Goal: Information Seeking & Learning: Check status

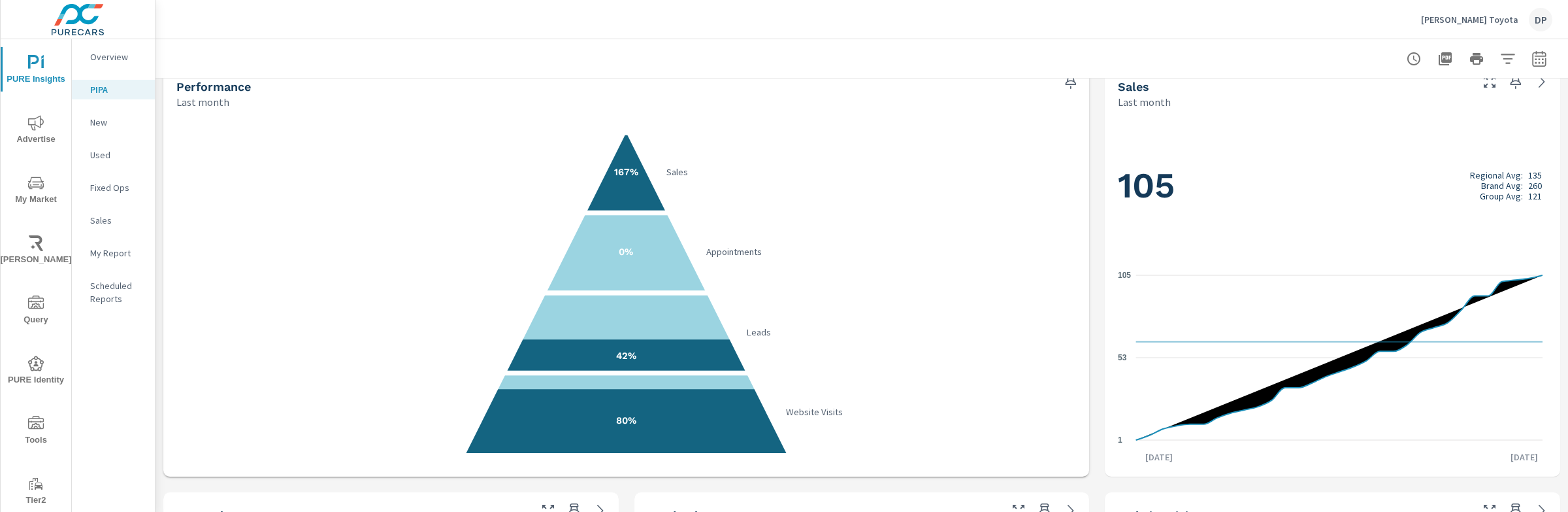
scroll to position [23, 0]
click at [1494, 29] on div "Bohn Toyota DP" at bounding box center [1486, 20] width 132 height 24
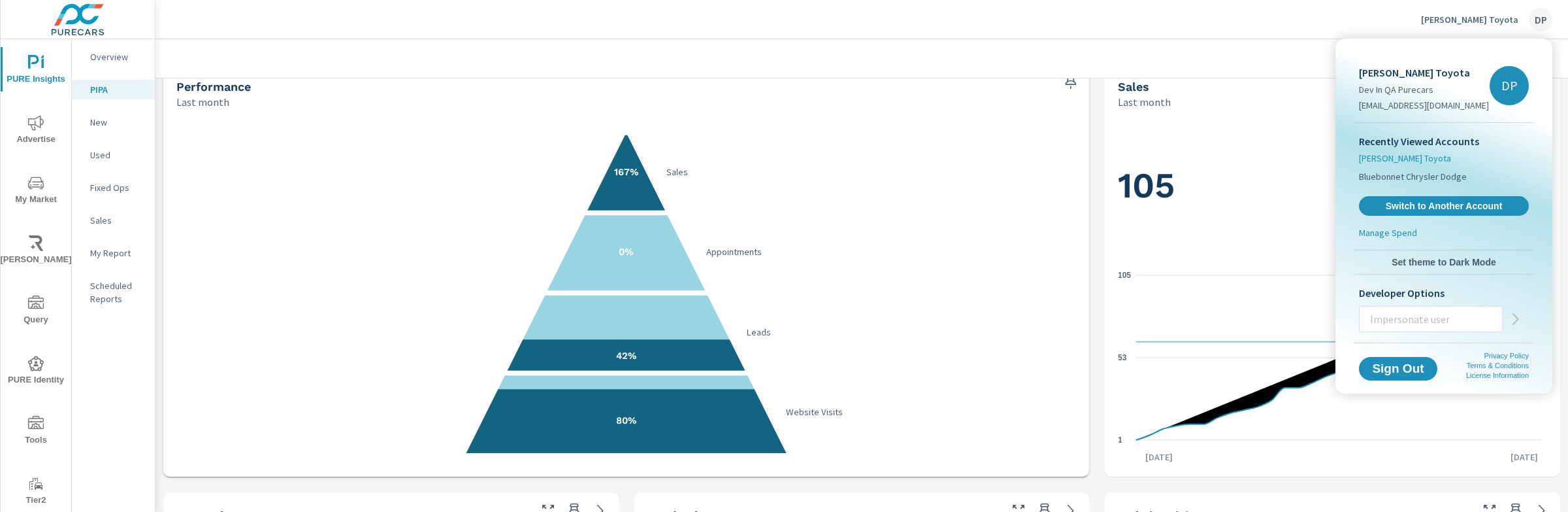
click at [1402, 159] on span "[PERSON_NAME] Toyota" at bounding box center [1404, 157] width 92 height 13
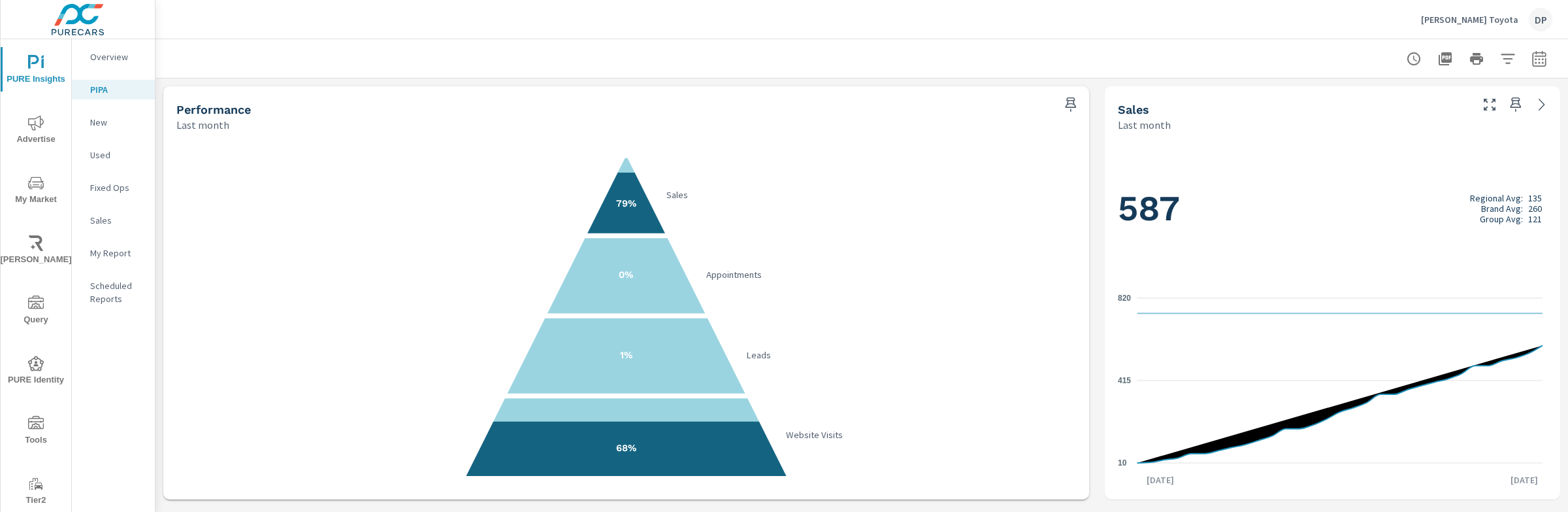
click at [1531, 66] on button "button" at bounding box center [1539, 59] width 26 height 26
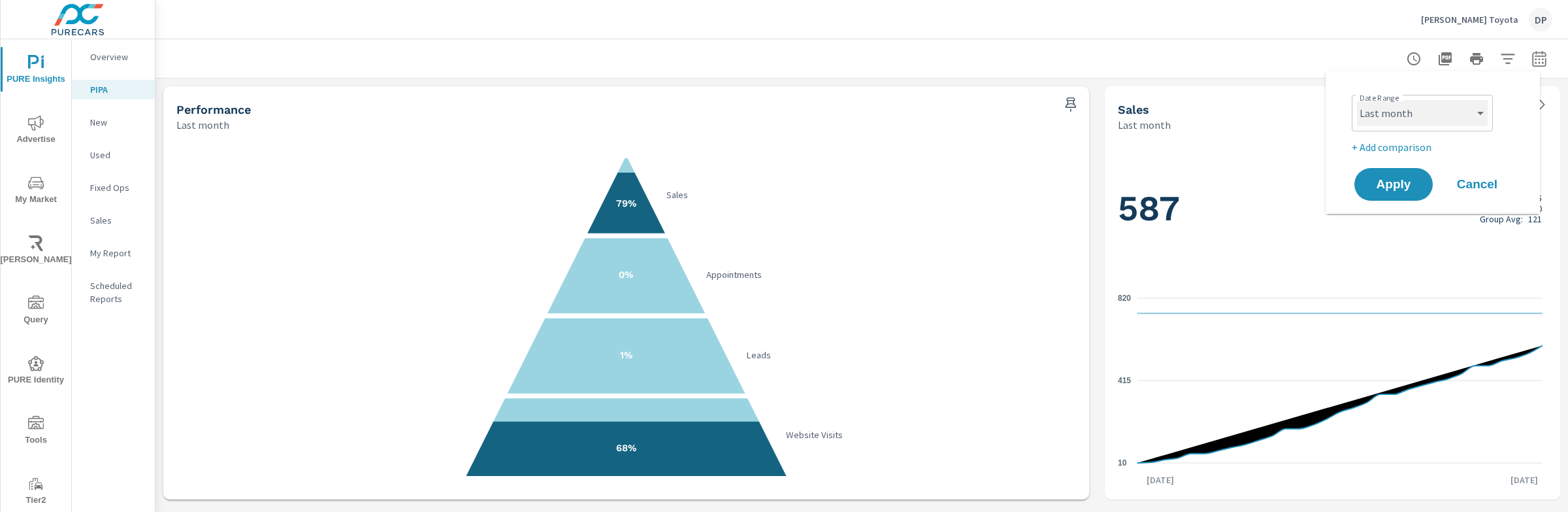
click at [1479, 110] on select "Custom Yesterday Last week Last 7 days Last 14 days Last 30 days Last 45 days L…" at bounding box center [1422, 113] width 131 height 26
select select "Month to date"
click at [1400, 184] on span "Apply" at bounding box center [1394, 185] width 54 height 12
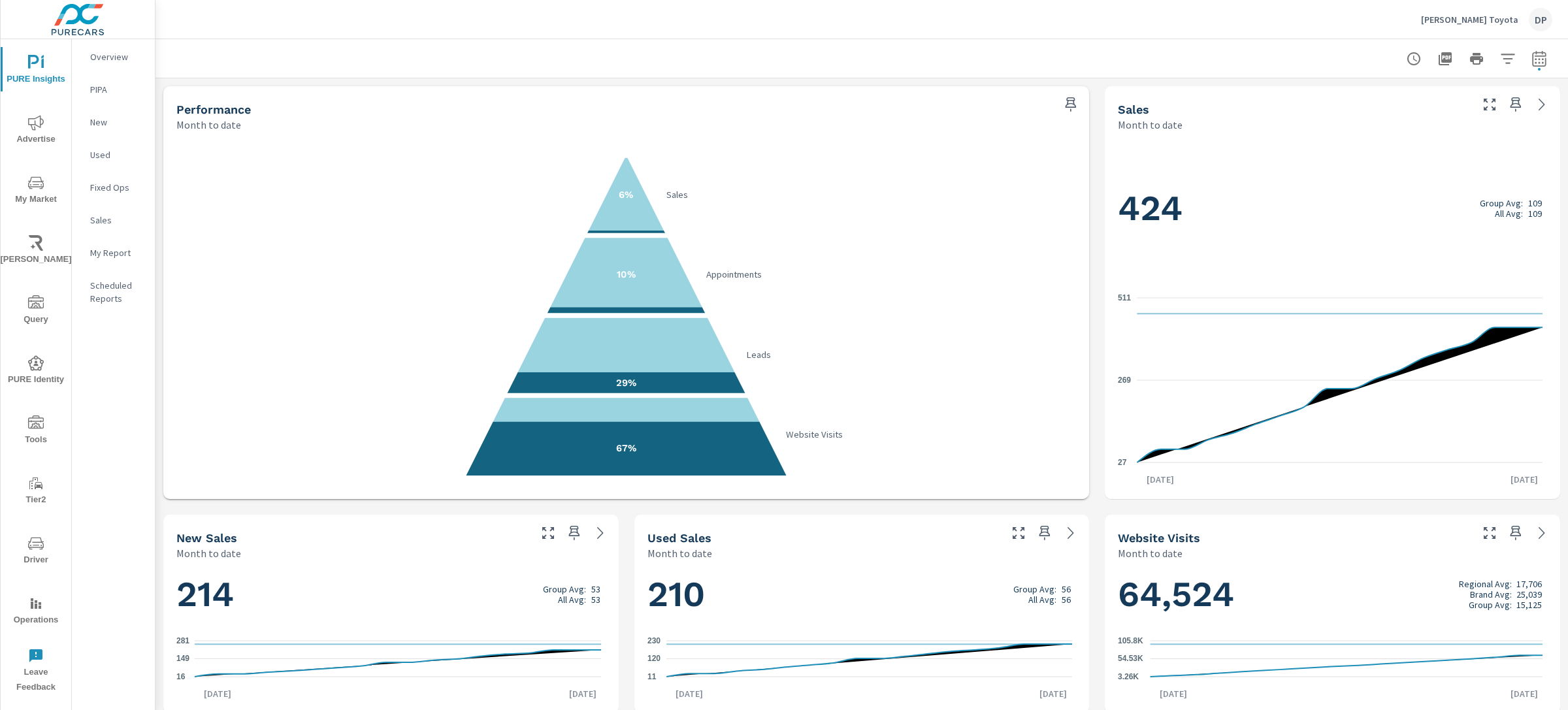
scroll to position [653, 0]
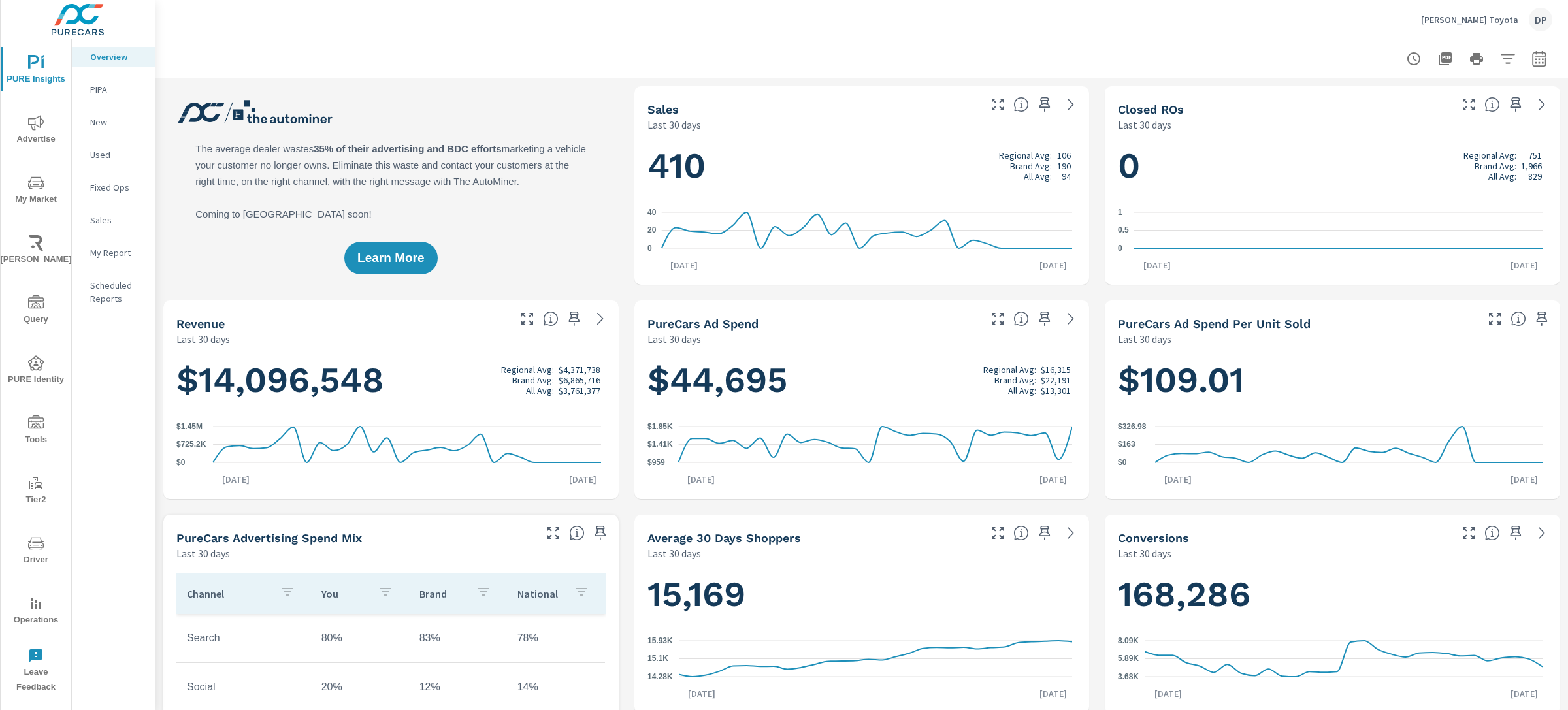
click at [112, 89] on p "PIPA" at bounding box center [117, 89] width 55 height 13
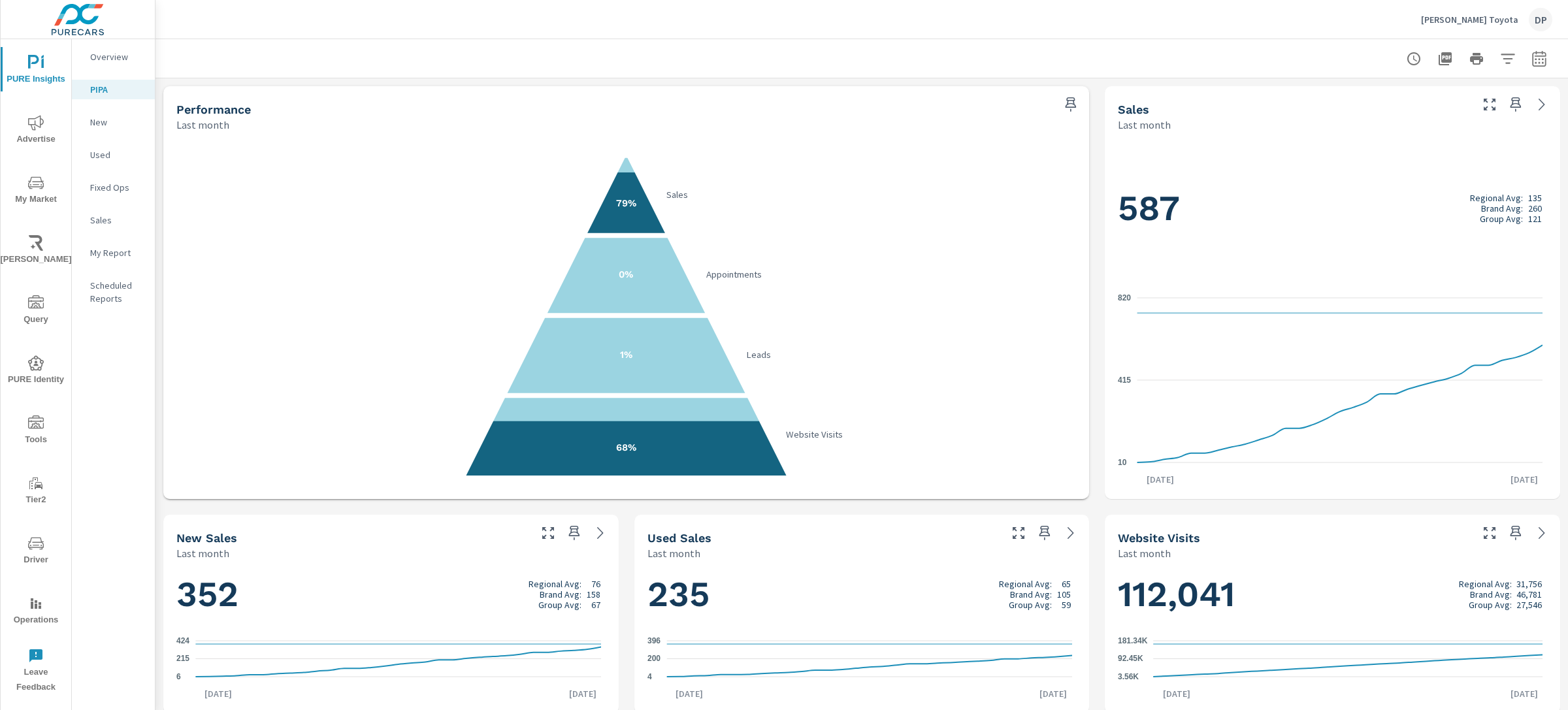
click at [1532, 55] on icon "button" at bounding box center [1539, 58] width 14 height 16
click at [1445, 115] on select "Custom Yesterday Last week Last 7 days Last 14 days Last 30 days Last 45 days L…" at bounding box center [1422, 113] width 131 height 26
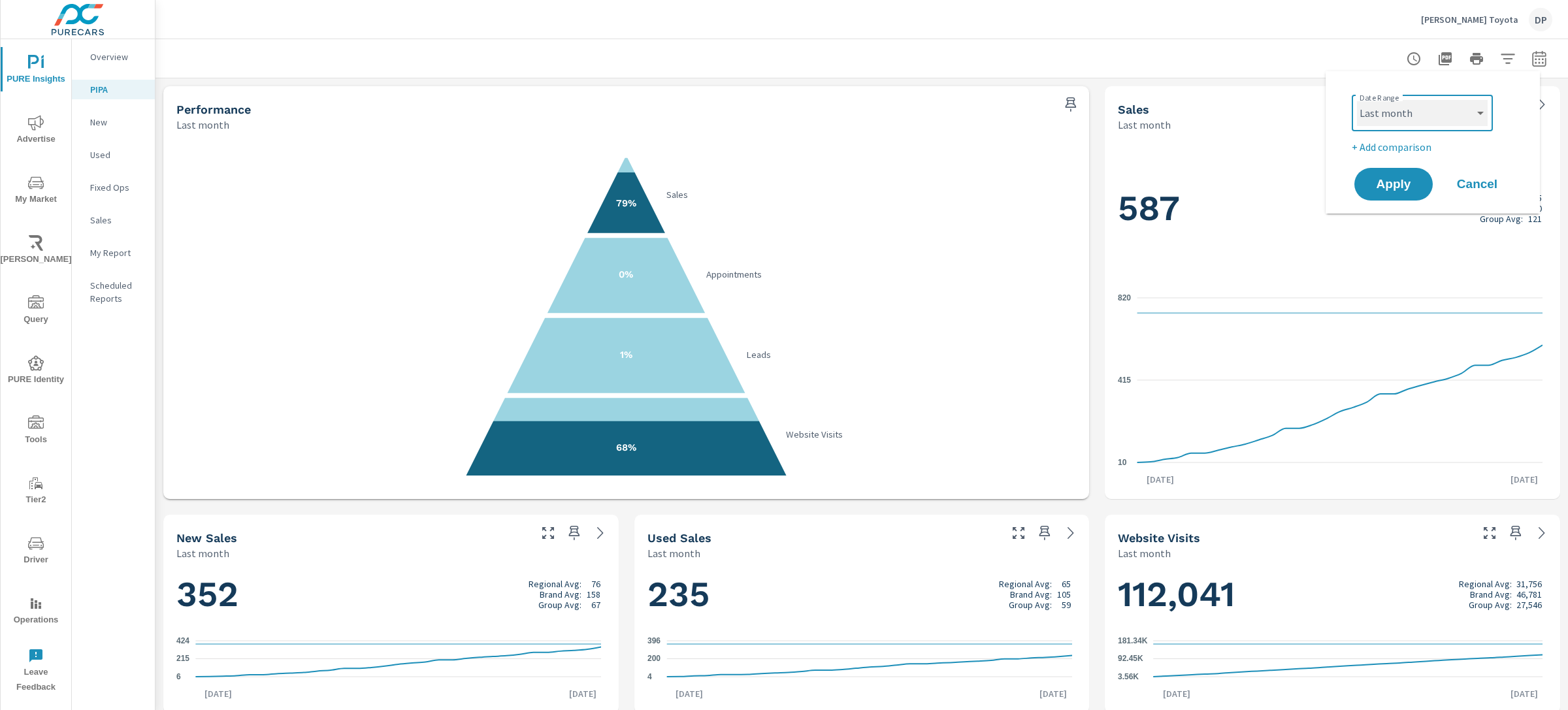
select select "Month to date"
click at [1367, 182] on span "Apply" at bounding box center [1394, 185] width 54 height 12
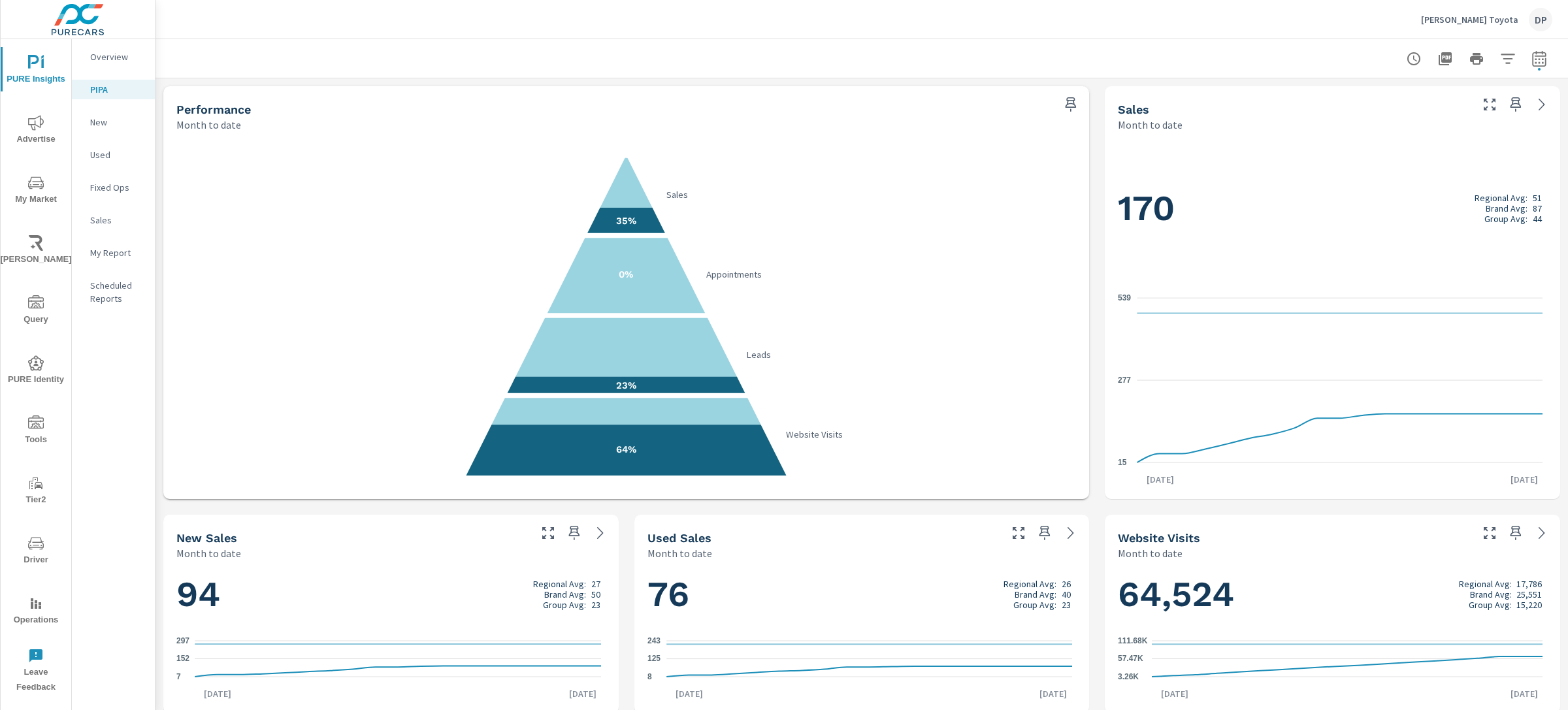
click at [1531, 63] on icon "button" at bounding box center [1539, 59] width 16 height 16
click at [1456, 119] on select "Custom Yesterday Last week Last 7 days Last 14 days Last 30 days Last 45 days L…" at bounding box center [1422, 113] width 131 height 26
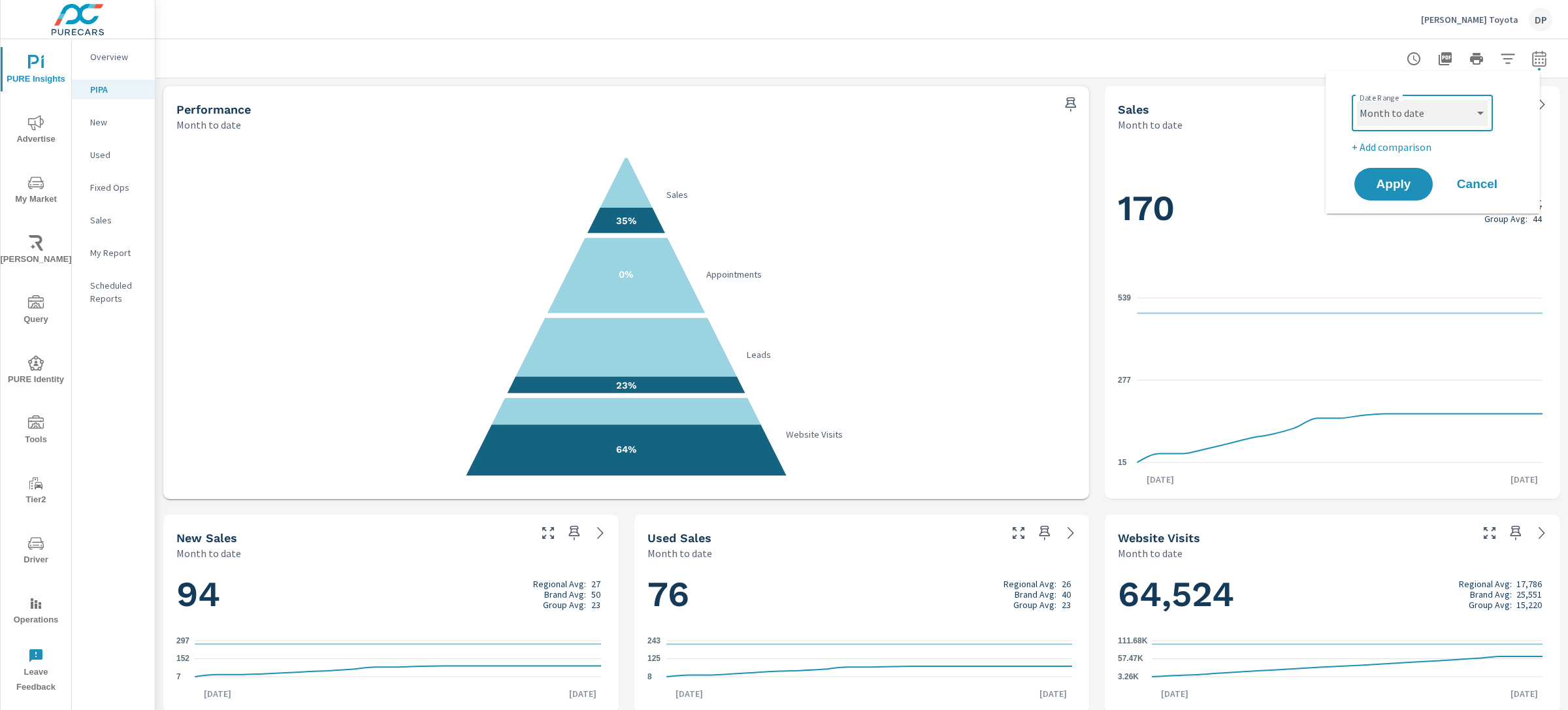
select select "Last month"
click at [1382, 184] on span "Apply" at bounding box center [1394, 185] width 54 height 12
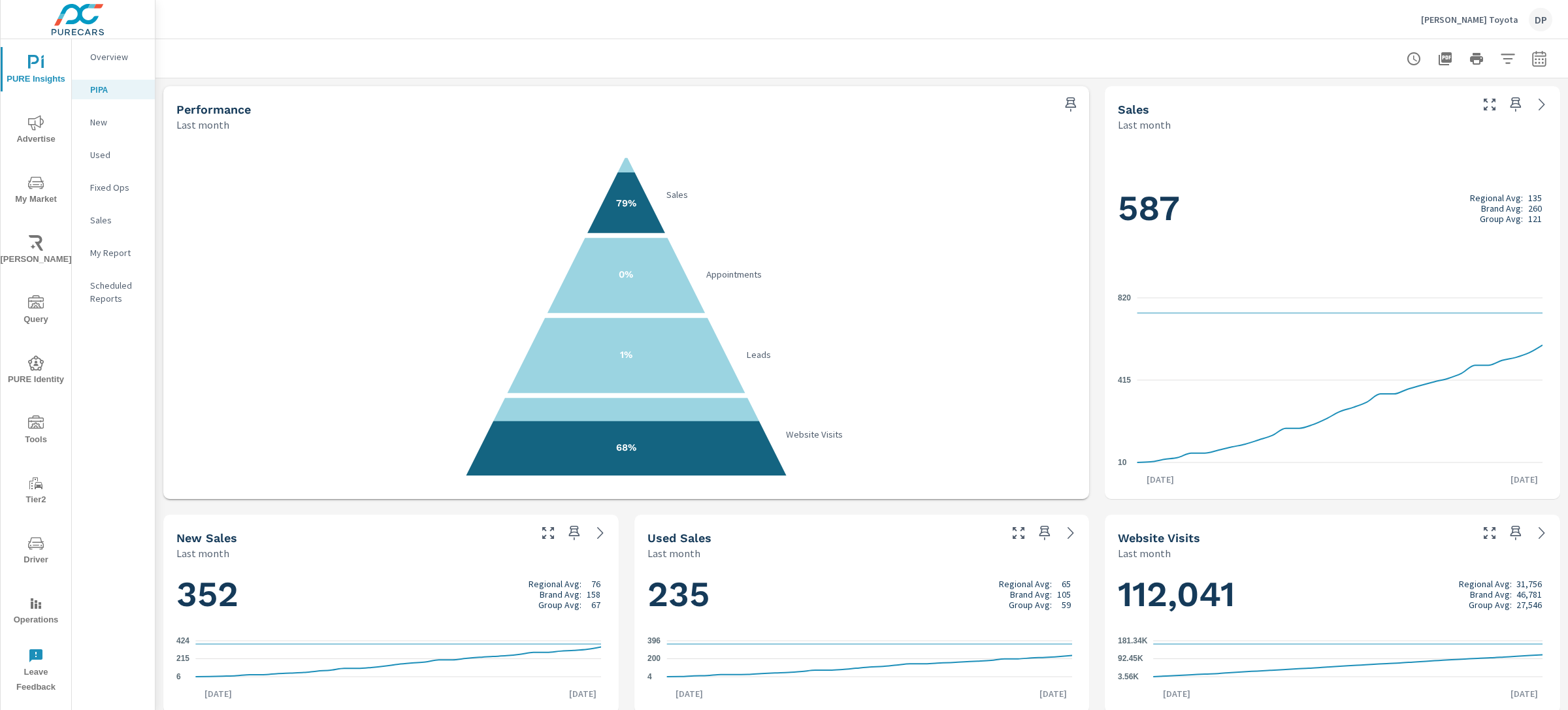
click at [1531, 55] on icon "button" at bounding box center [1539, 59] width 16 height 16
click at [1439, 117] on select "Custom Yesterday Last week Last 7 days Last 14 days Last 30 days Last 45 days L…" at bounding box center [1422, 113] width 131 height 26
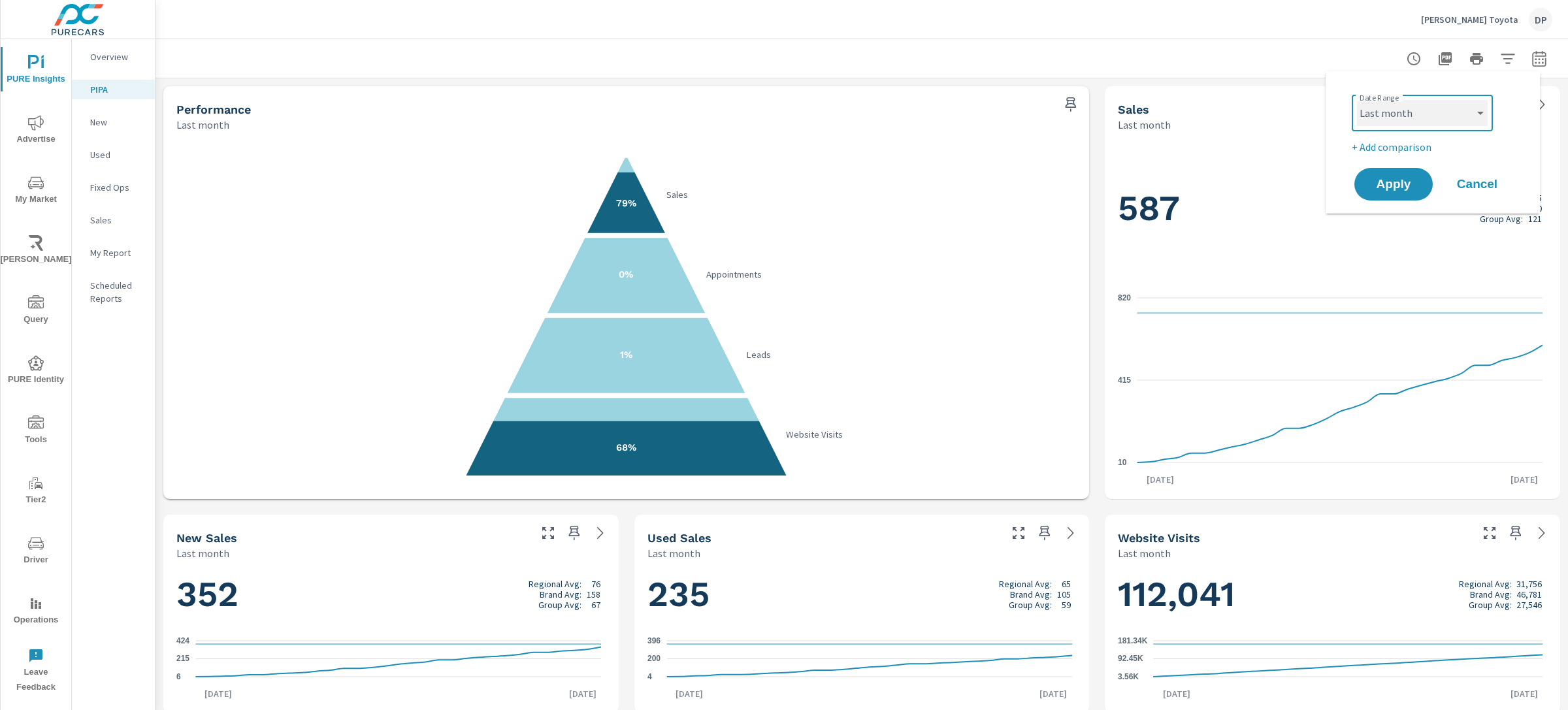
select select "Month to date"
click at [1402, 180] on span "Apply" at bounding box center [1394, 185] width 54 height 12
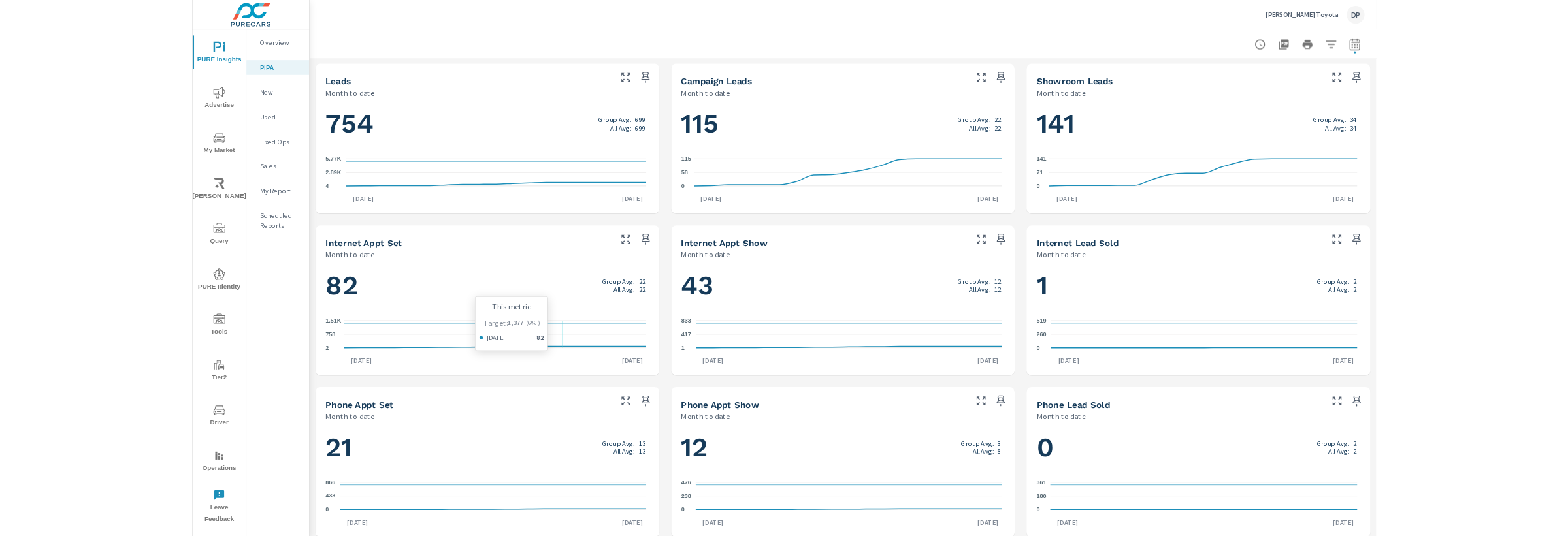
scroll to position [653, 0]
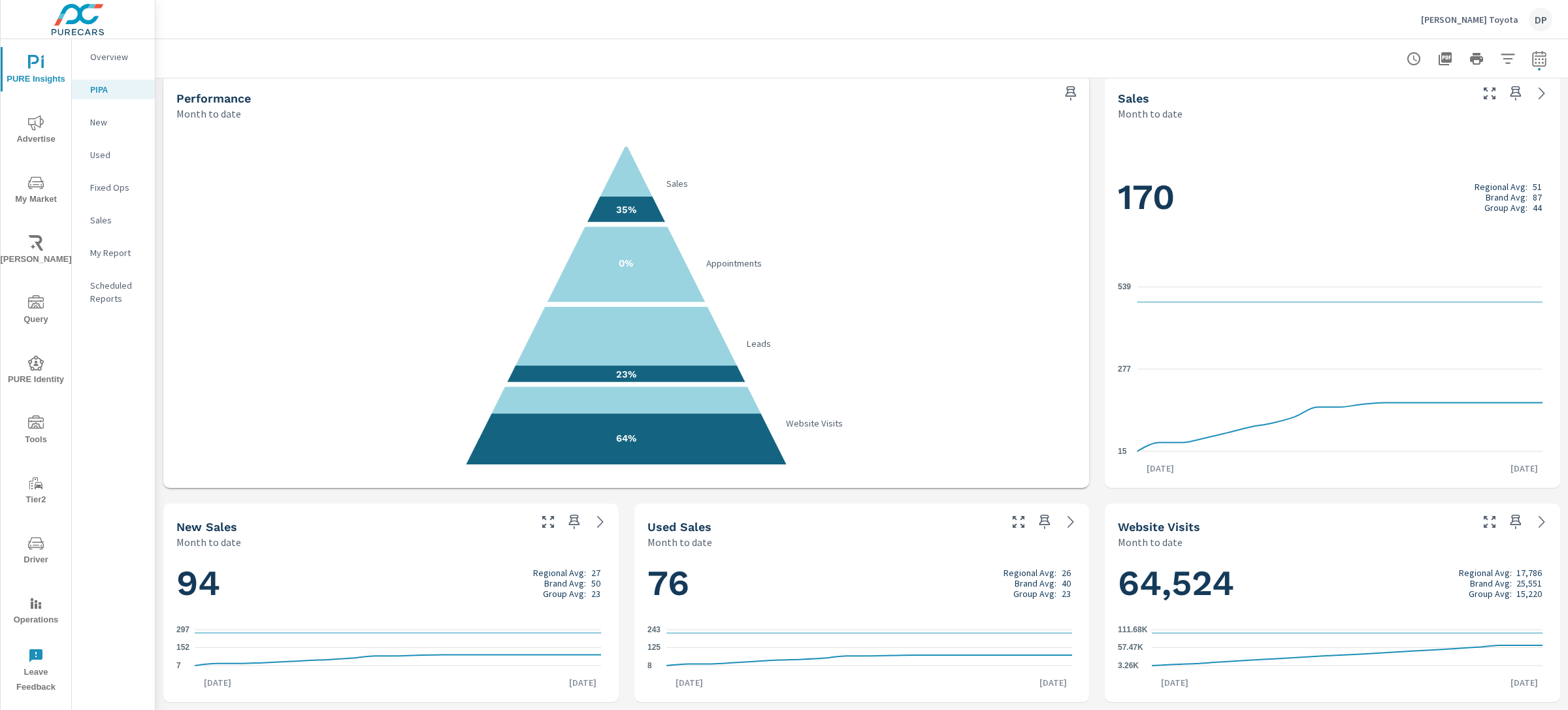
scroll to position [12, 0]
click at [1532, 66] on icon "button" at bounding box center [1539, 58] width 14 height 16
select select "Month to date"
click at [1075, 268] on div "35% Sales 0% Appointments 23% Leads 64% Website Visits" at bounding box center [626, 303] width 915 height 356
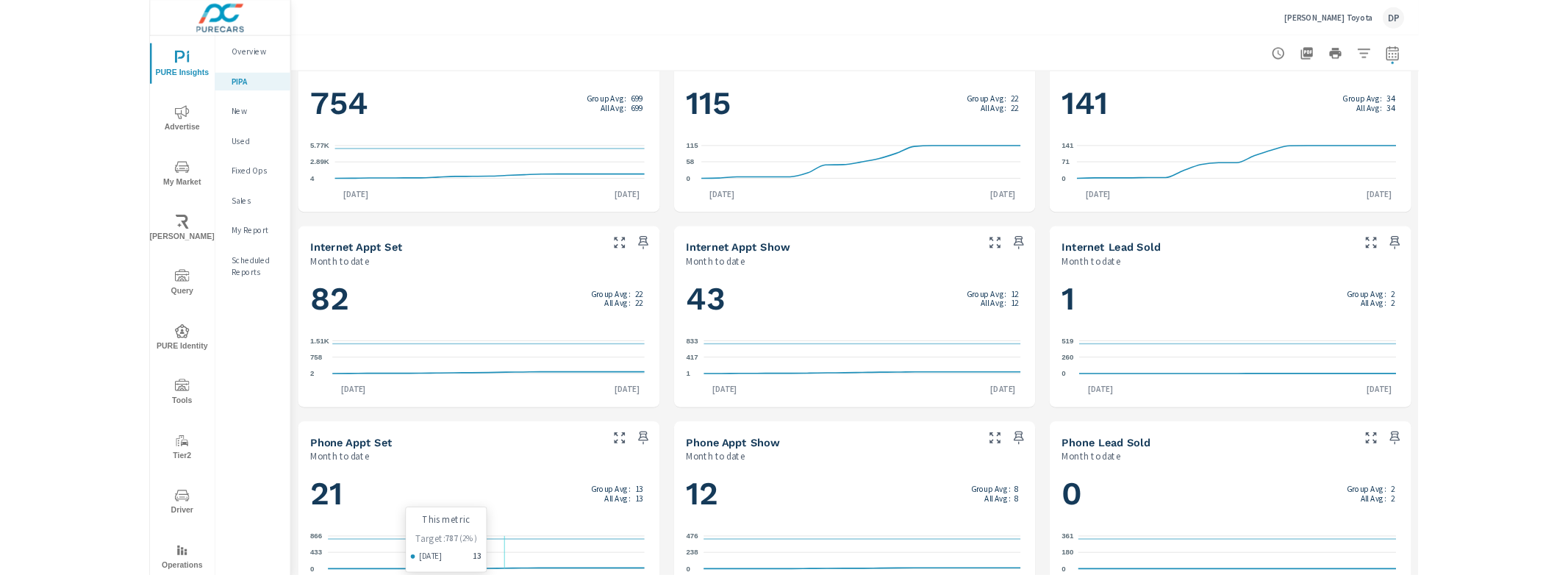
scroll to position [824, 0]
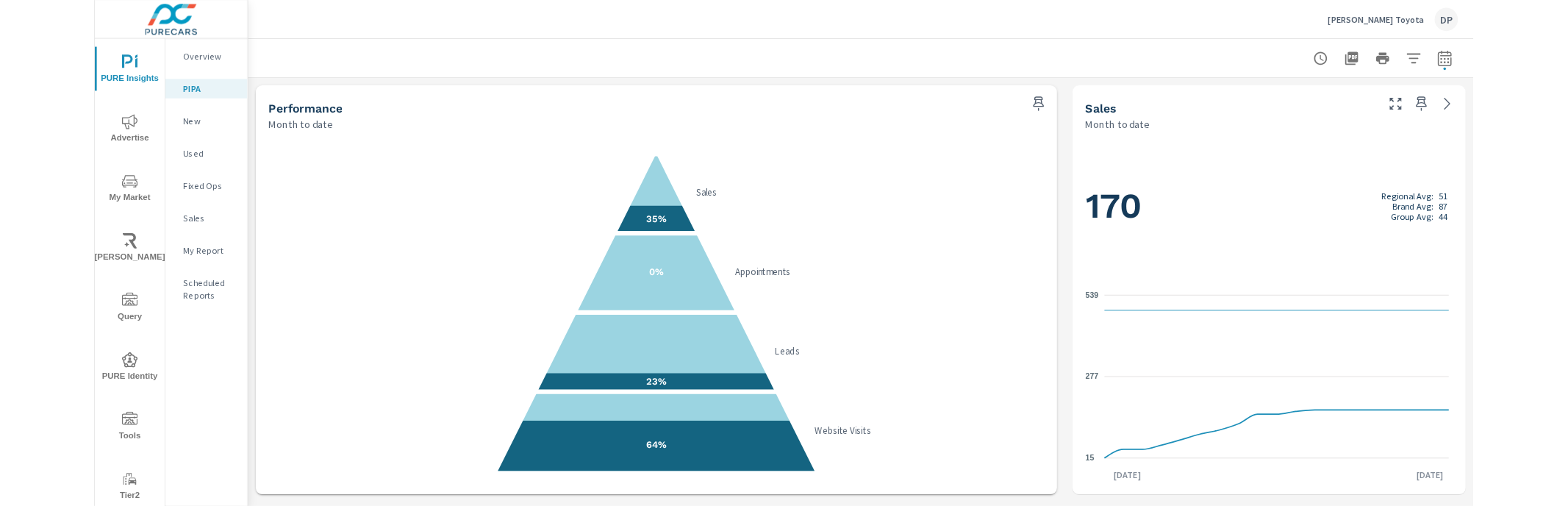
scroll to position [754, 0]
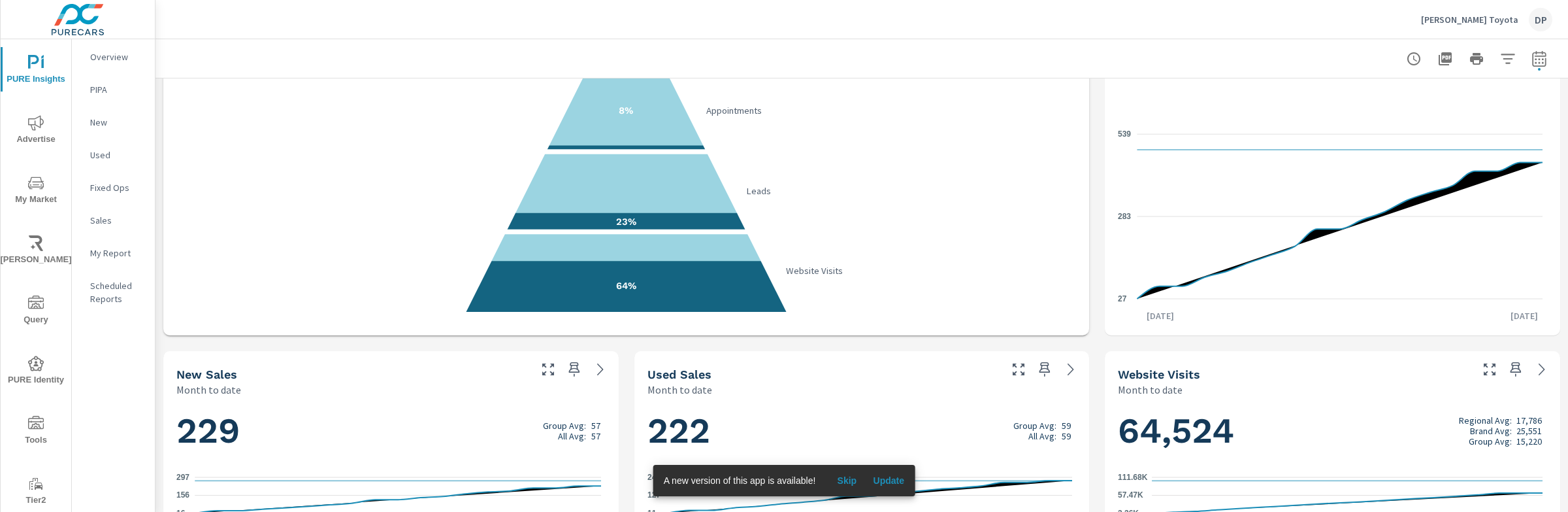
scroll to position [72, 0]
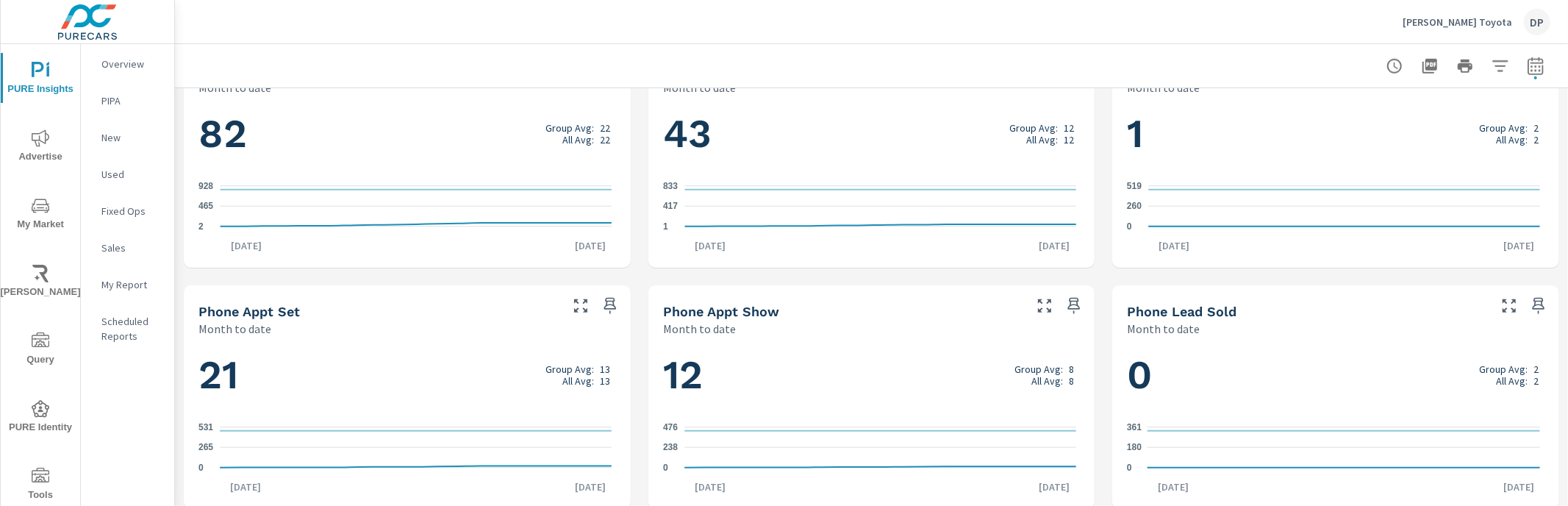
scroll to position [1027, 0]
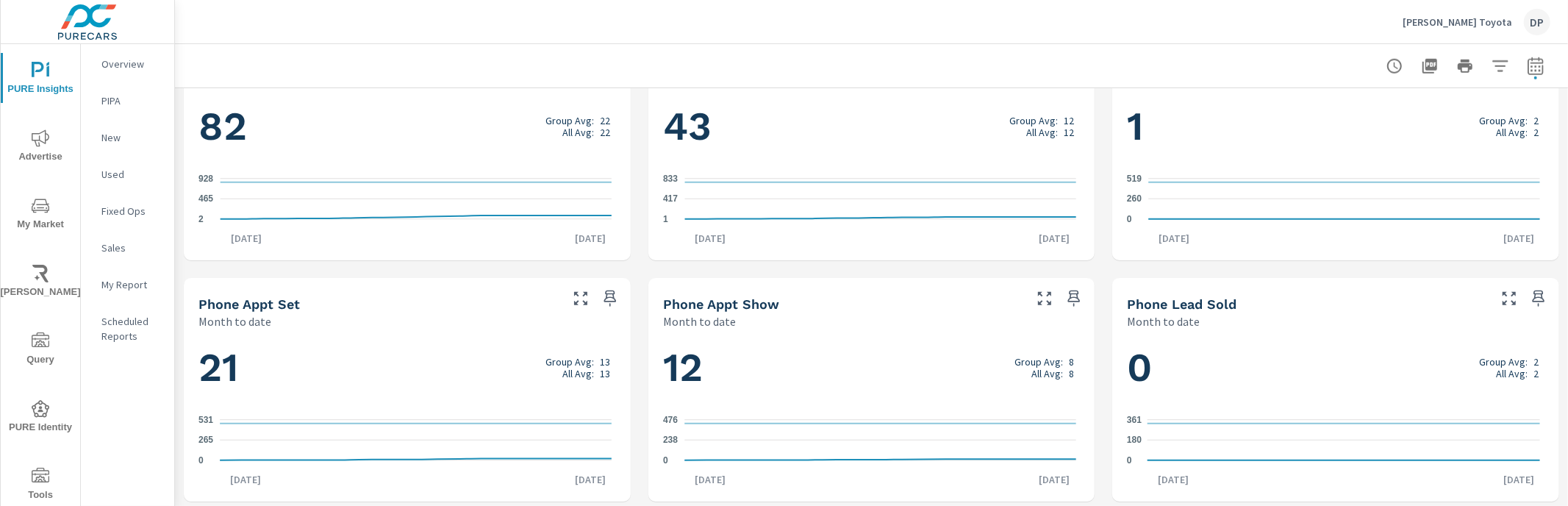
scroll to position [1027, 0]
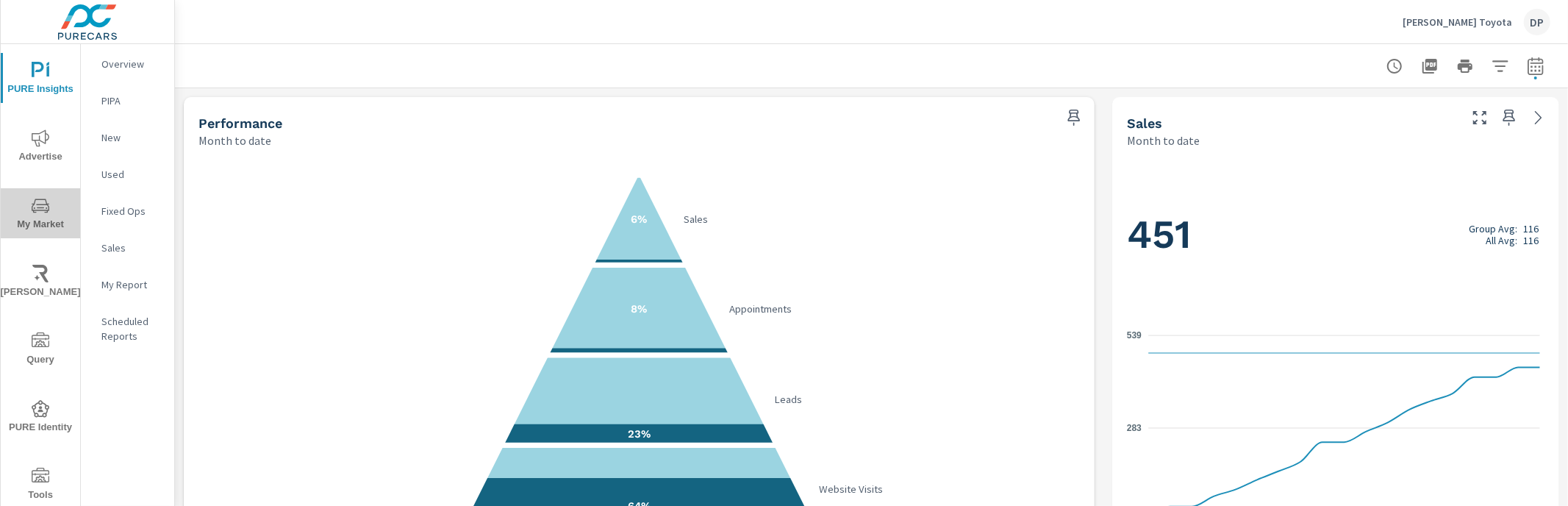
click at [53, 209] on span "My Market" at bounding box center [41, 215] width 71 height 36
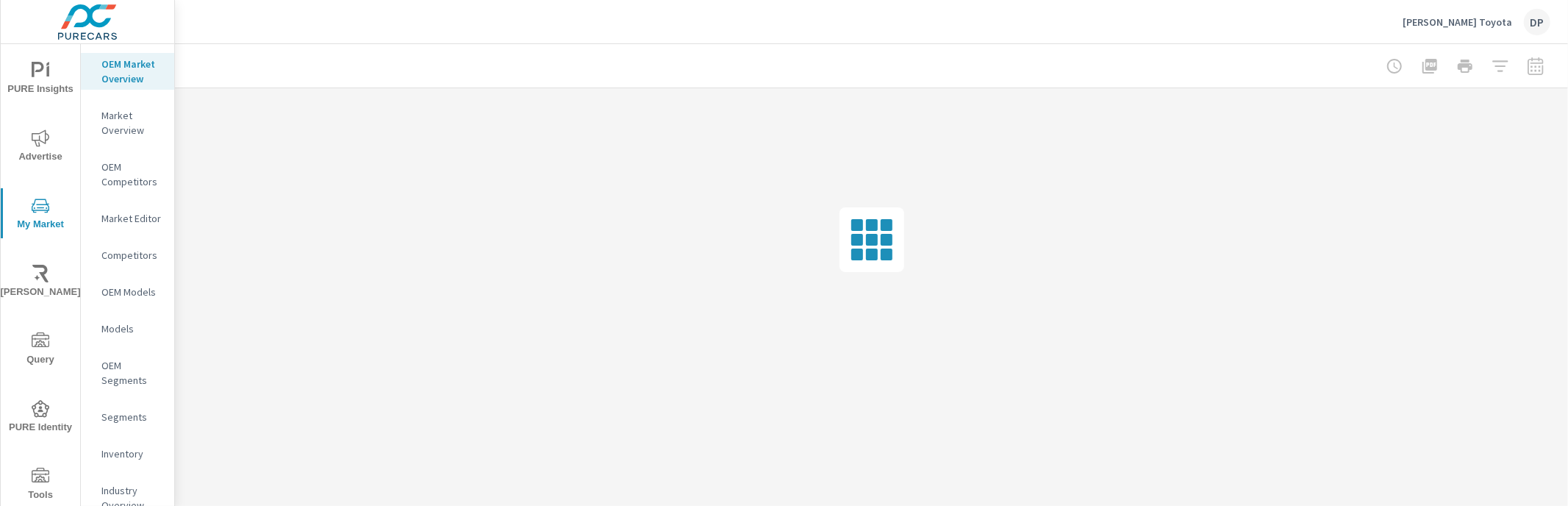
click at [44, 416] on span "PURE Identity" at bounding box center [41, 418] width 71 height 36
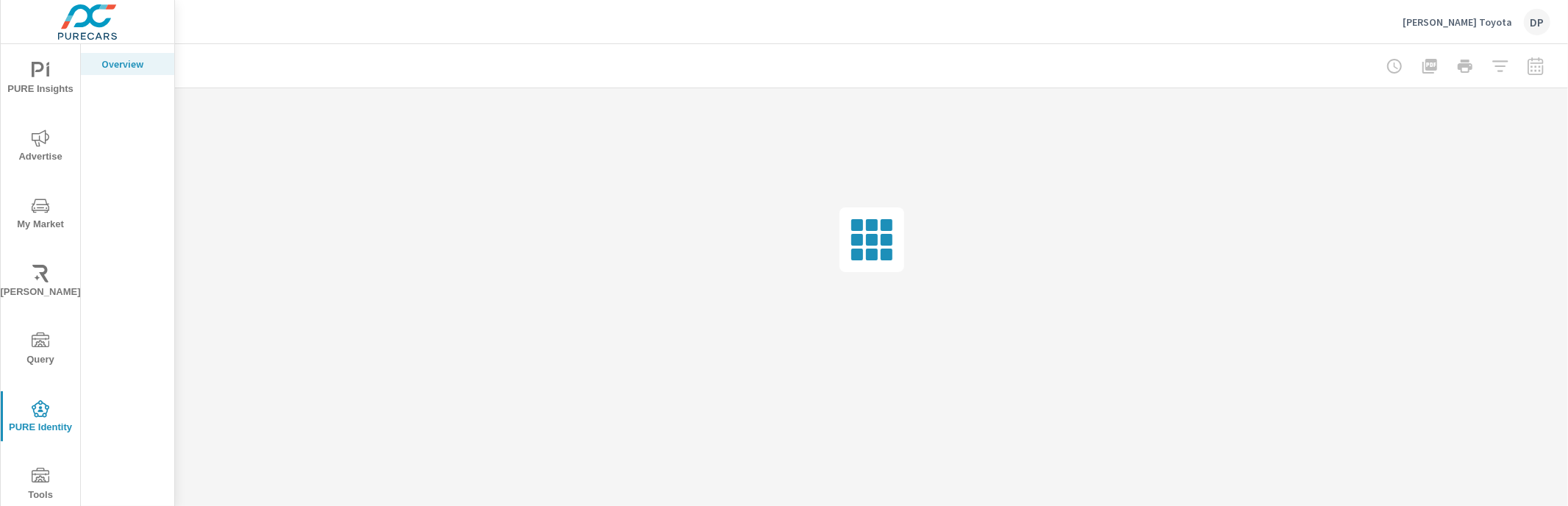
click at [790, 260] on div at bounding box center [871, 240] width 1393 height 304
